Goal: Task Accomplishment & Management: Complete application form

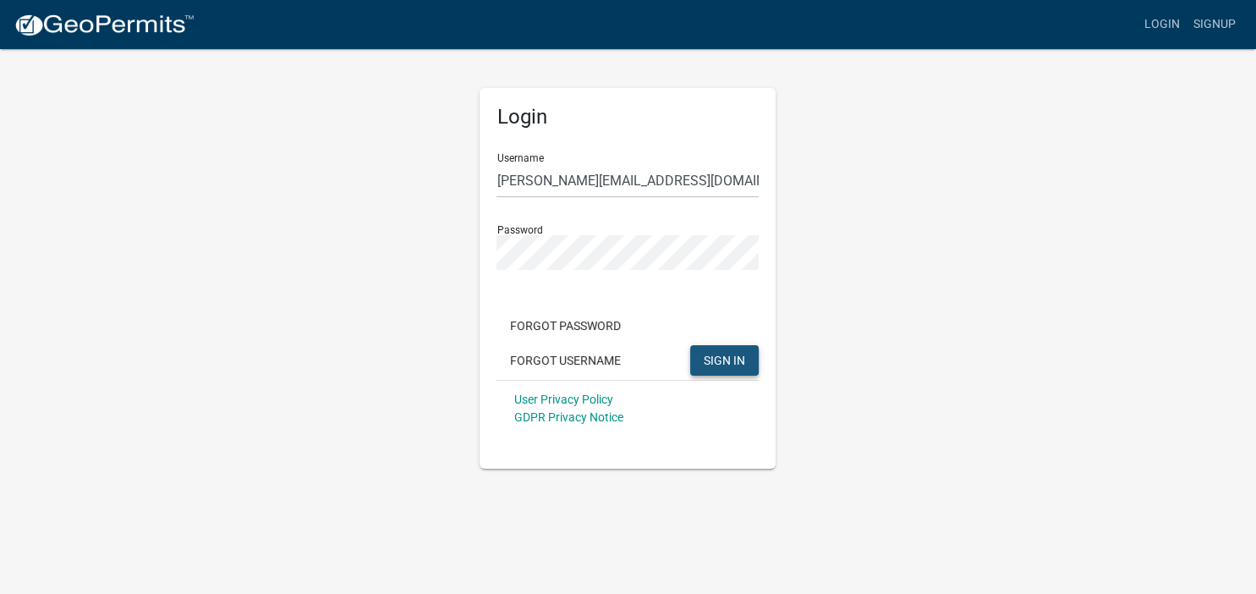
click at [722, 359] on span "SIGN IN" at bounding box center [724, 360] width 41 height 14
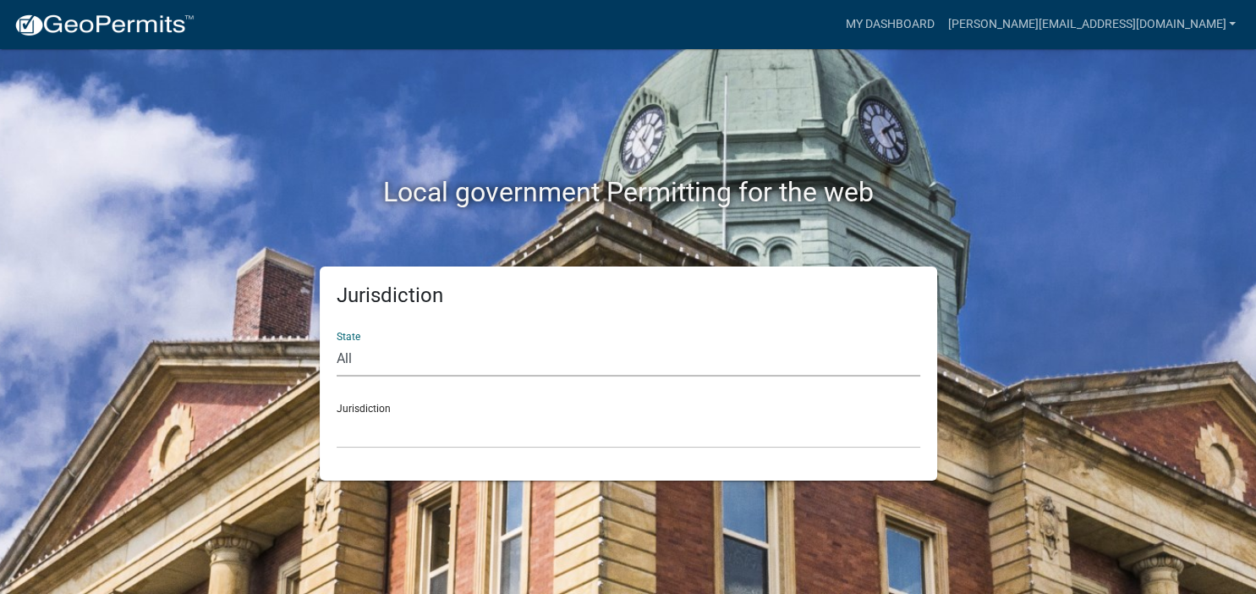
click at [337, 342] on select "All [US_STATE] [US_STATE] [US_STATE] [US_STATE] [US_STATE] [US_STATE] [US_STATE…" at bounding box center [628, 359] width 583 height 35
select select "[US_STATE]"
click option "[US_STATE]" at bounding box center [0, 0] width 0 height 0
click at [337, 414] on select "[GEOGRAPHIC_DATA], [US_STATE][PERSON_NAME][GEOGRAPHIC_DATA], [US_STATE][PERSON_…" at bounding box center [628, 431] width 583 height 35
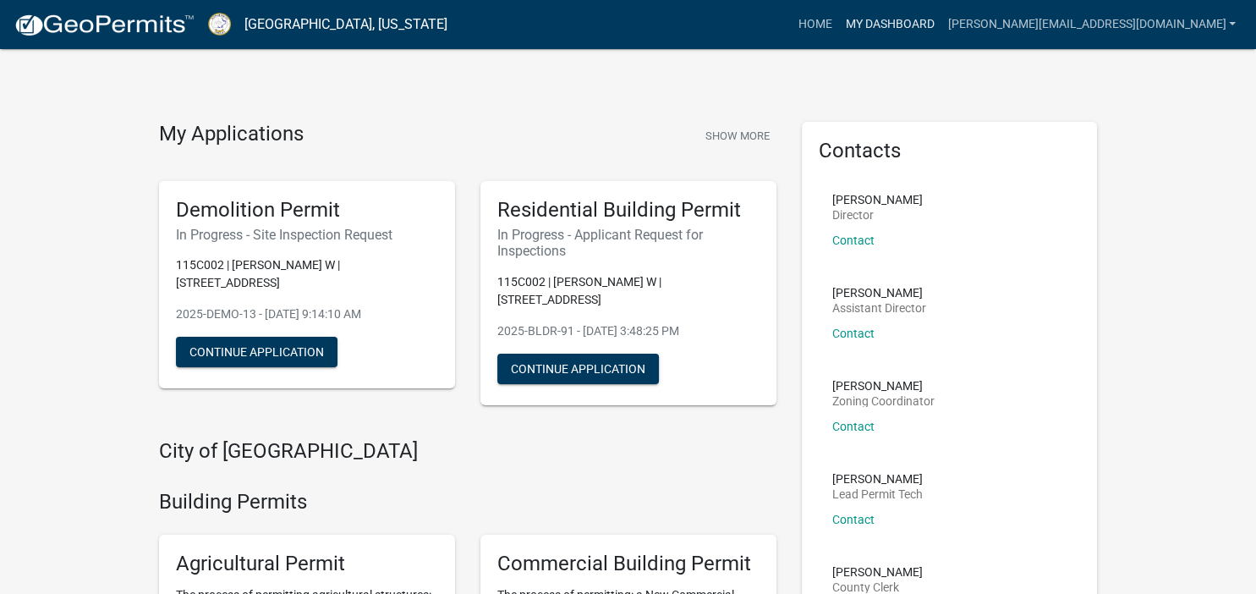
click at [940, 25] on link "My Dashboard" at bounding box center [889, 24] width 102 height 32
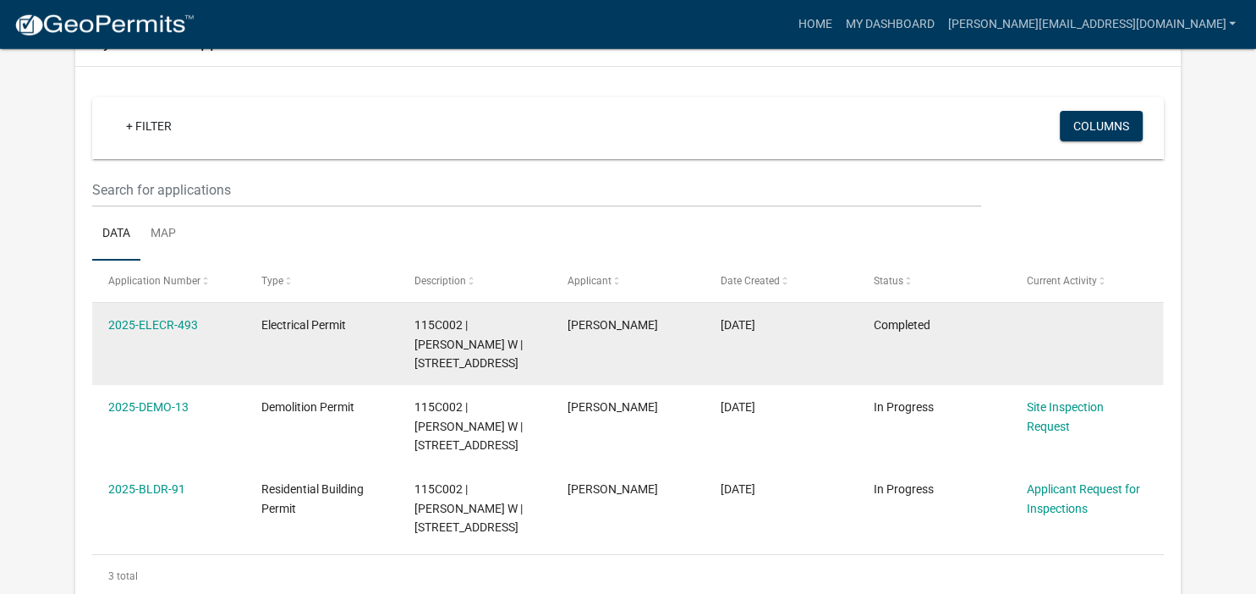
scroll to position [149, 0]
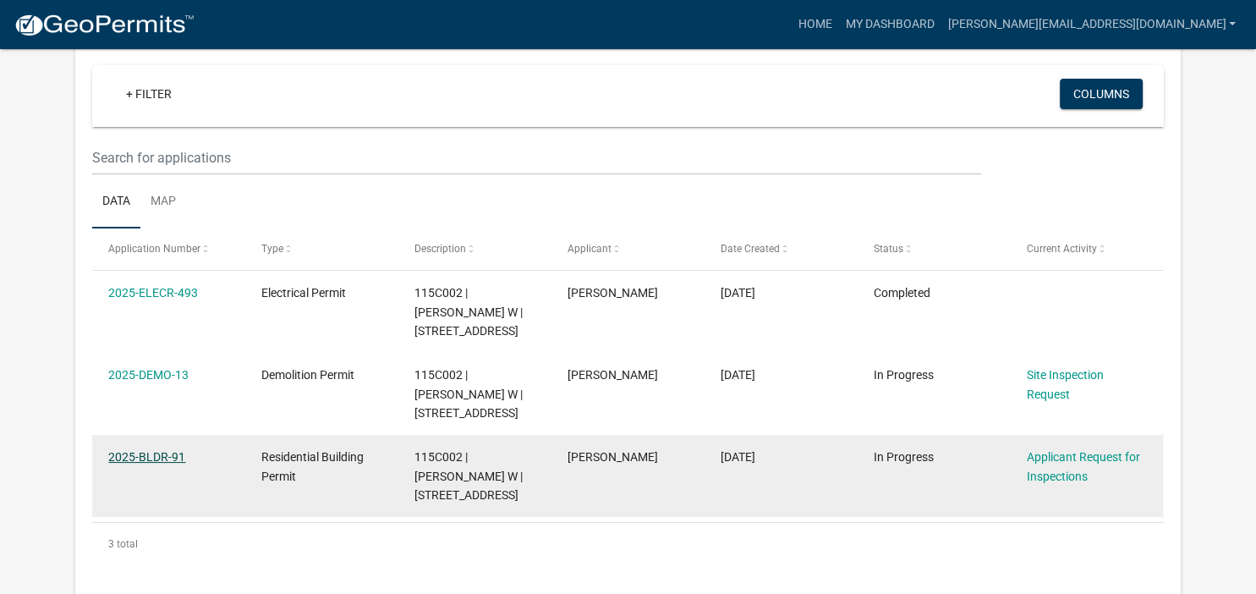
click at [138, 457] on link "2025-BLDR-91" at bounding box center [146, 457] width 77 height 14
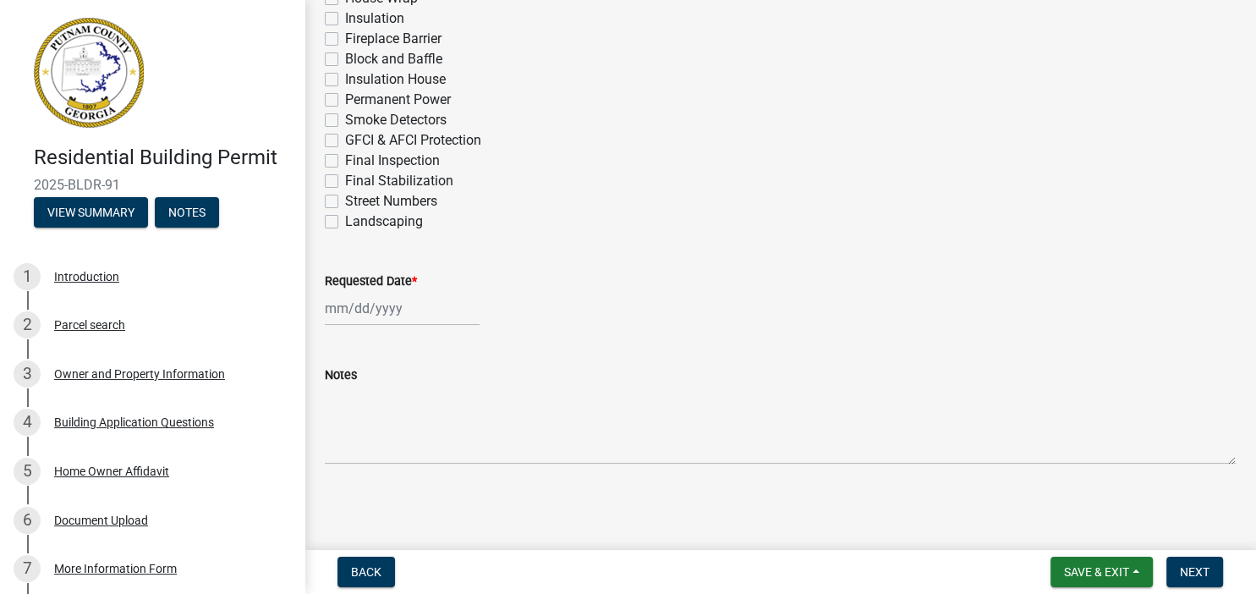
scroll to position [651, 0]
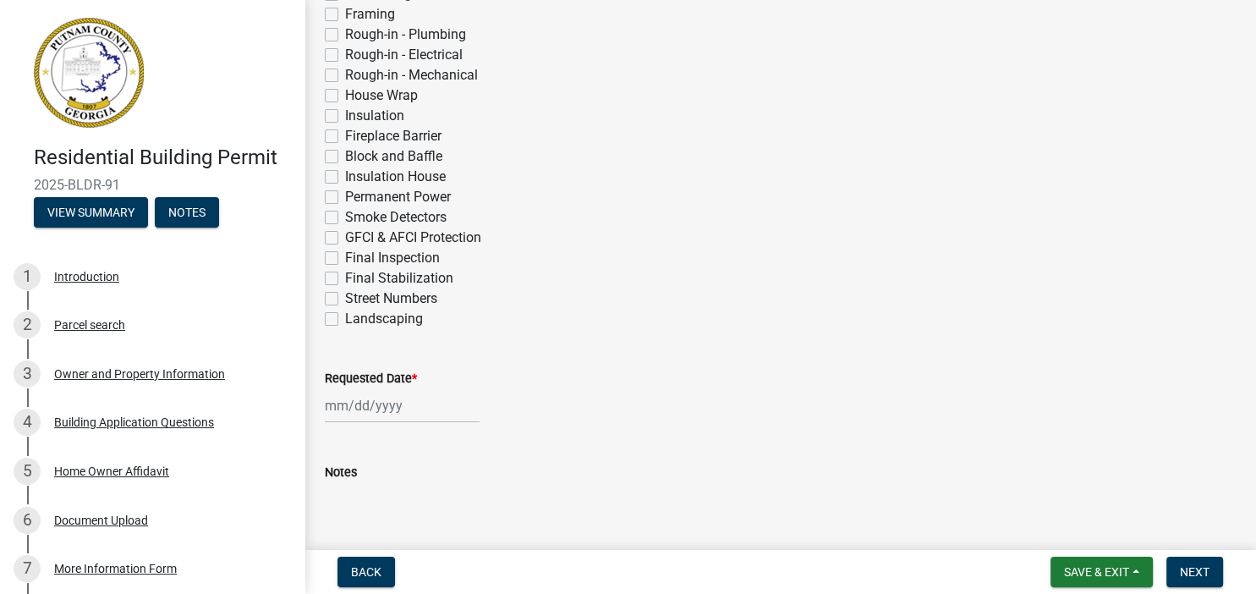
click at [345, 259] on label "Final Inspection" at bounding box center [392, 258] width 95 height 20
click at [345, 259] on input "Final Inspection" at bounding box center [350, 253] width 11 height 11
checkbox input "true"
checkbox input "false"
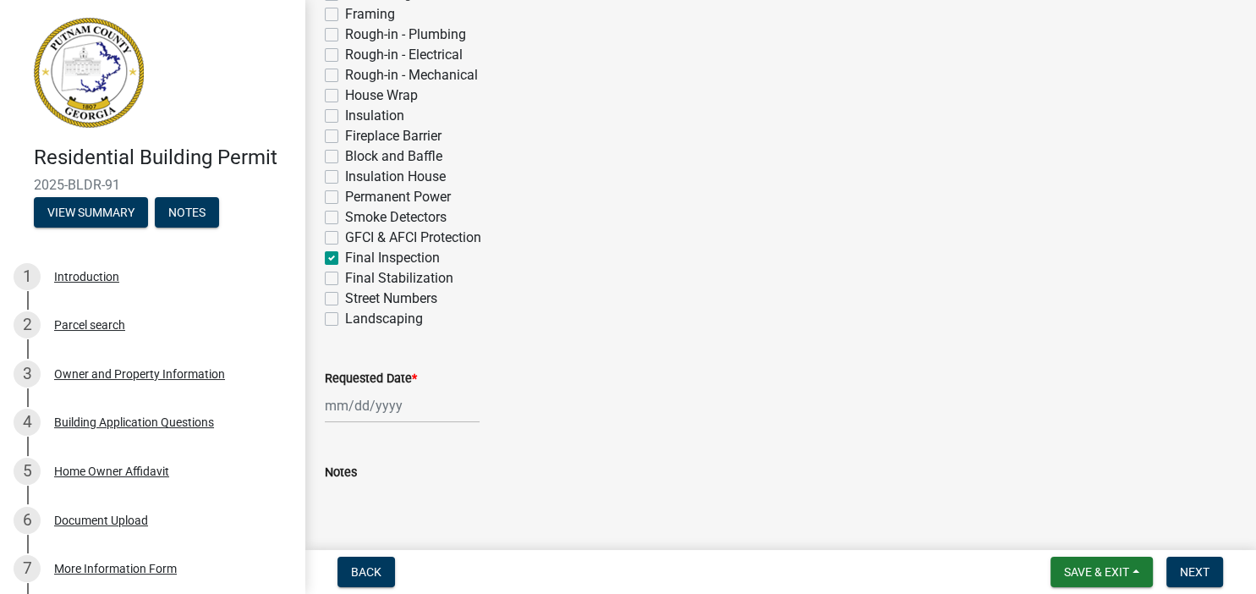
checkbox input "false"
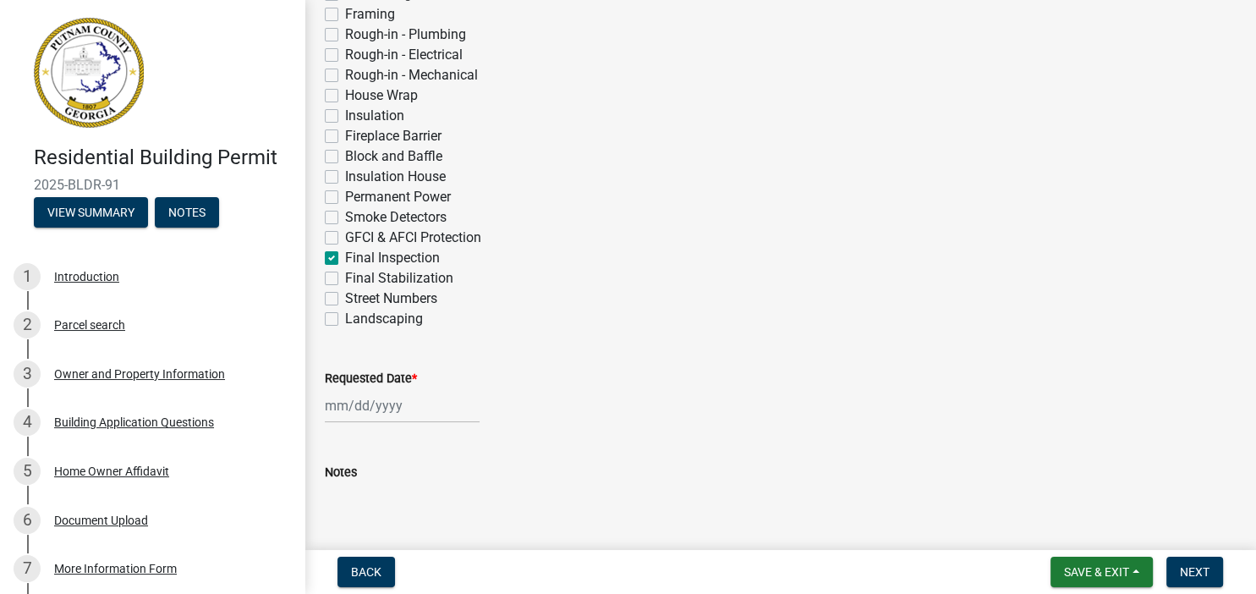
checkbox input "false"
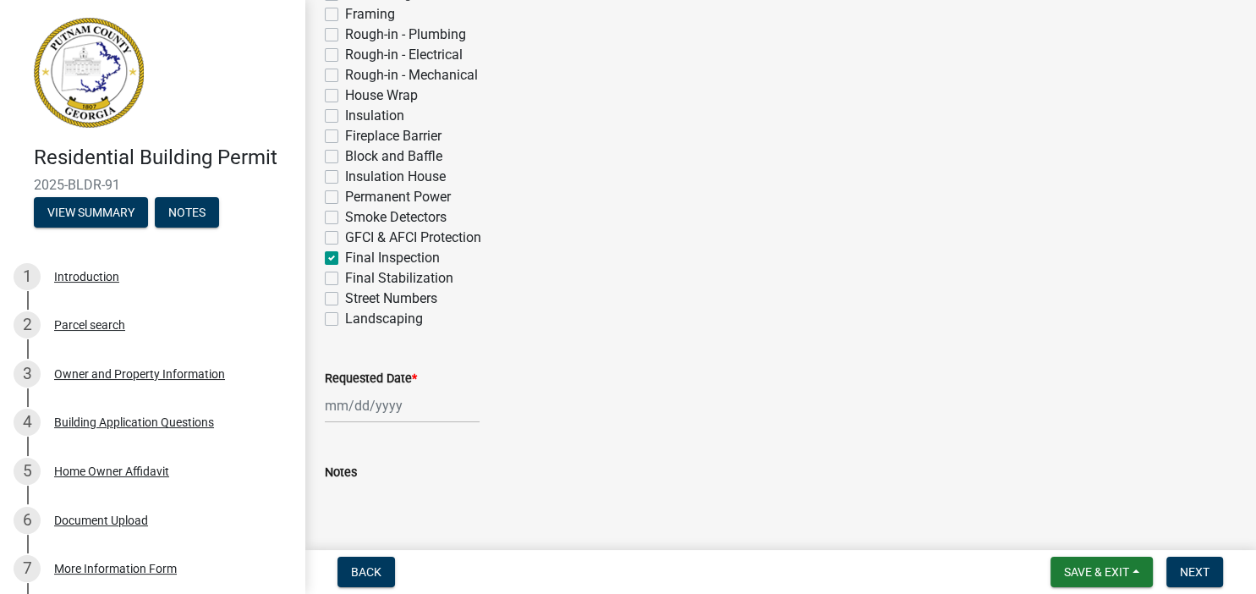
checkbox input "false"
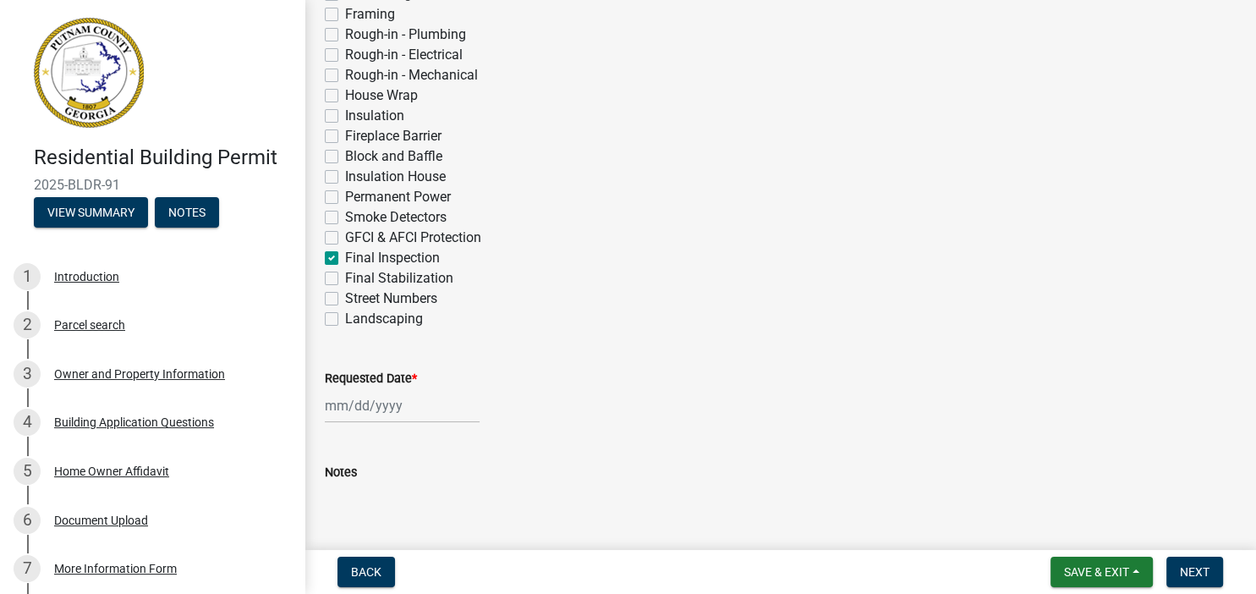
checkbox input "false"
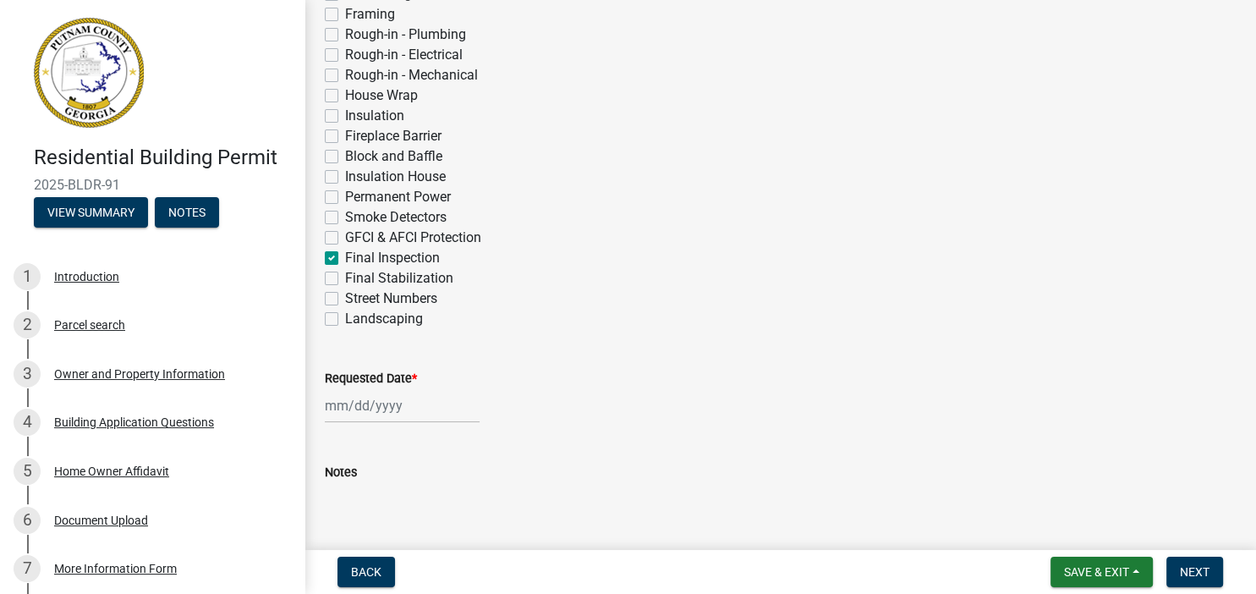
checkbox input "false"
checkbox input "true"
checkbox input "false"
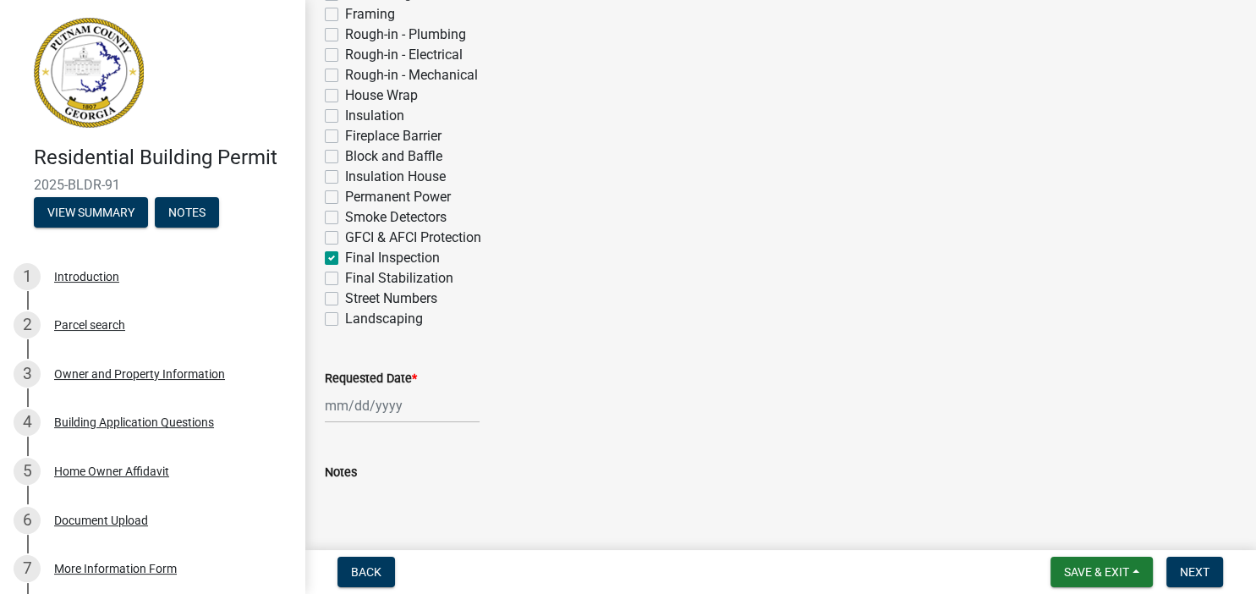
checkbox input "false"
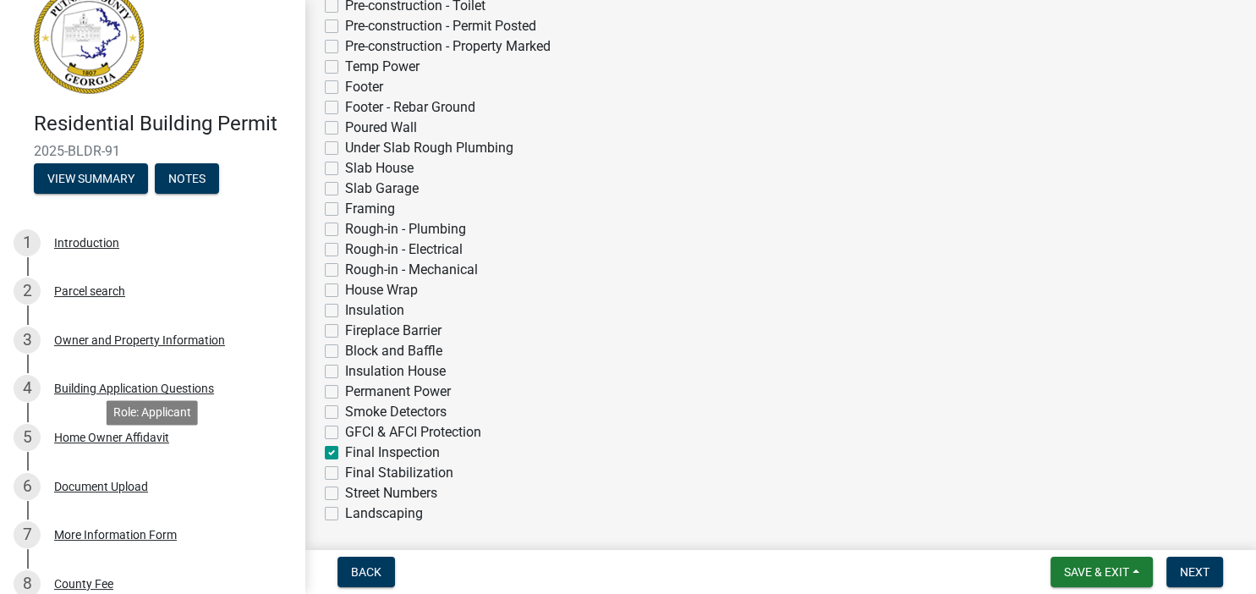
scroll to position [0, 0]
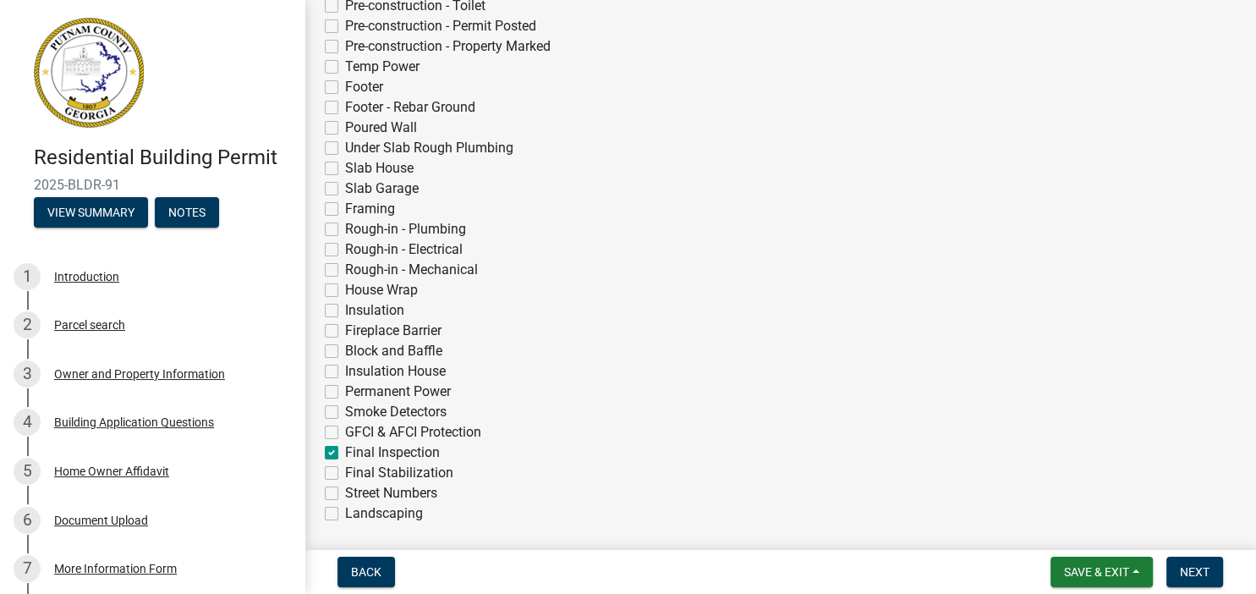
click at [345, 450] on label "Final Inspection" at bounding box center [392, 452] width 95 height 20
click at [345, 450] on input "Final Inspection" at bounding box center [350, 447] width 11 height 11
checkbox input "false"
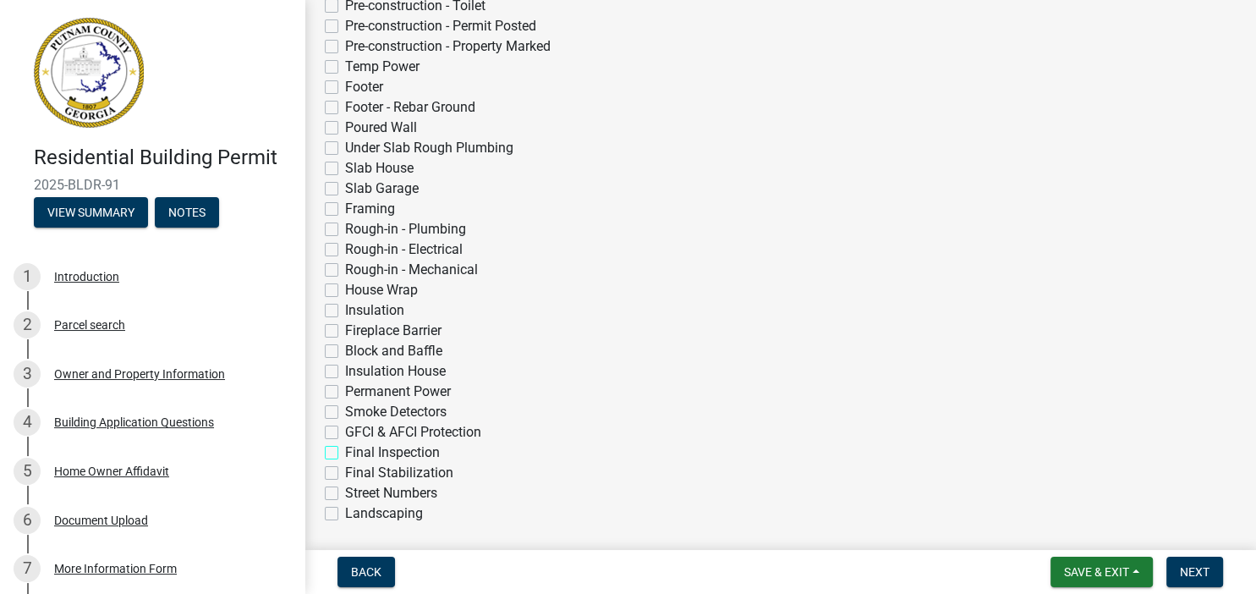
checkbox input "false"
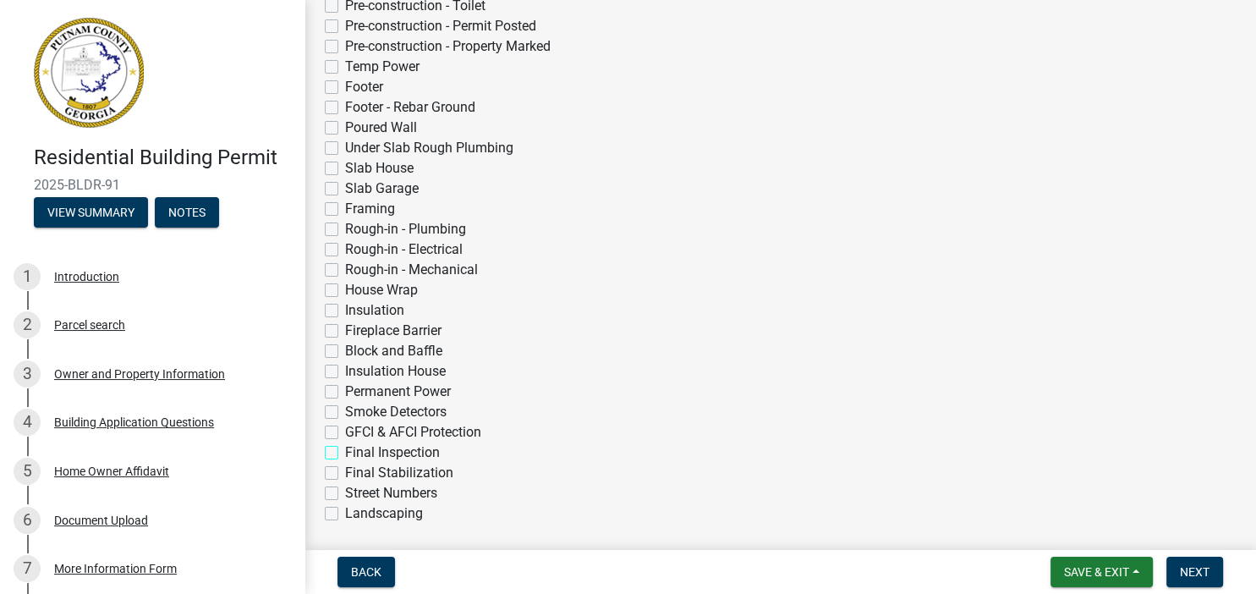
checkbox input "false"
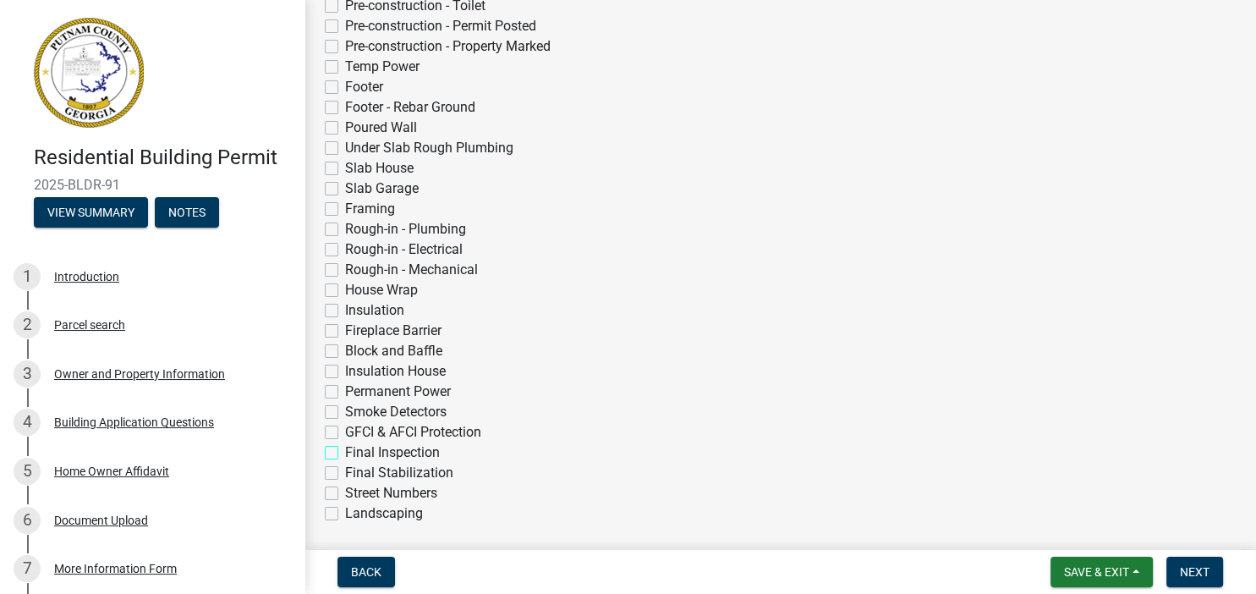
checkbox input "false"
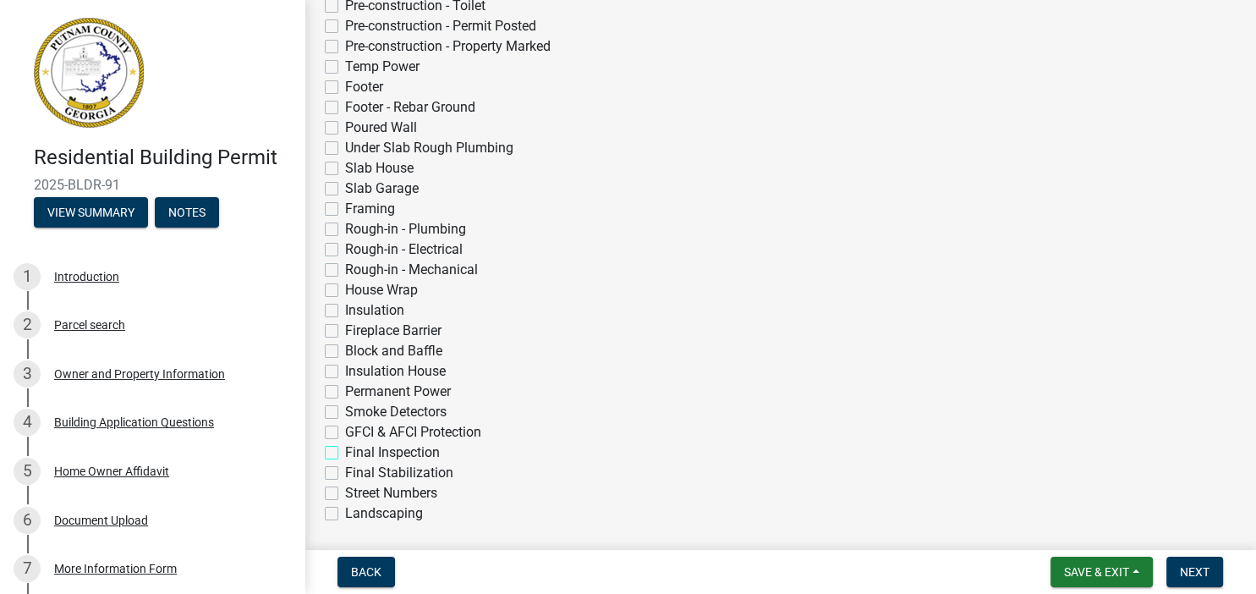
checkbox input "false"
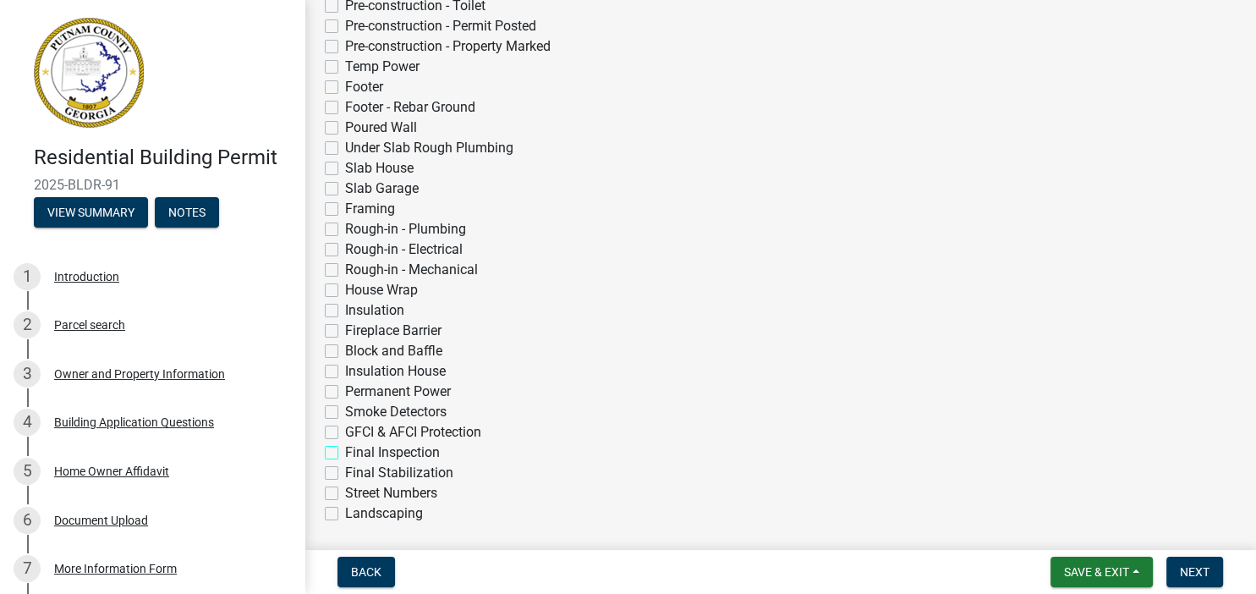
checkbox input "false"
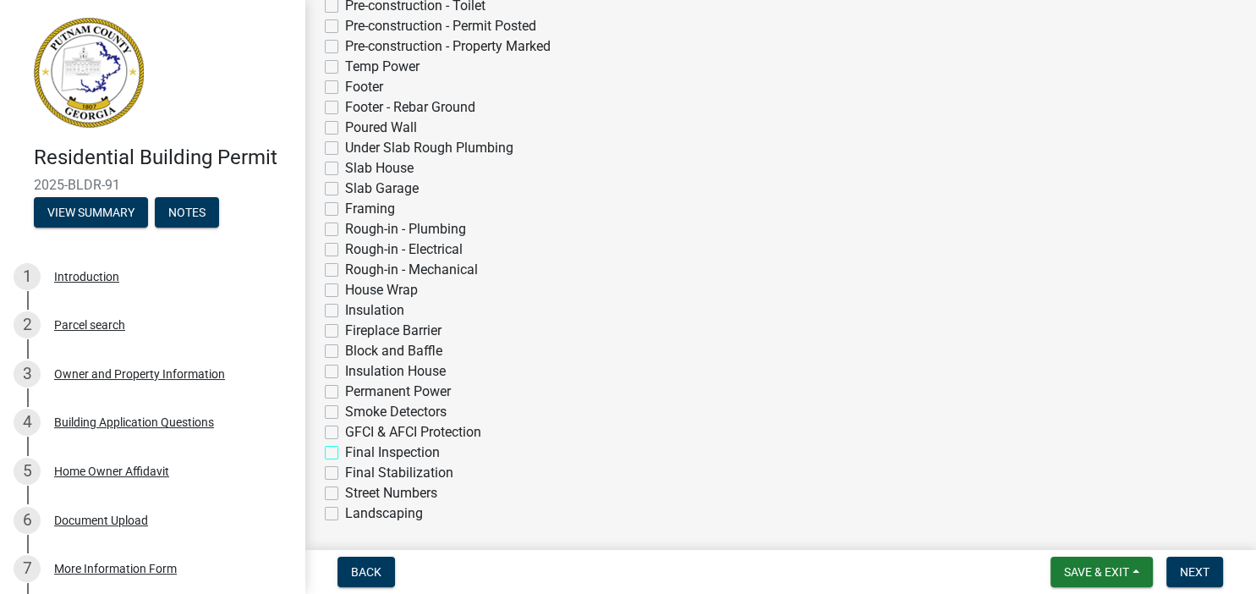
checkbox input "false"
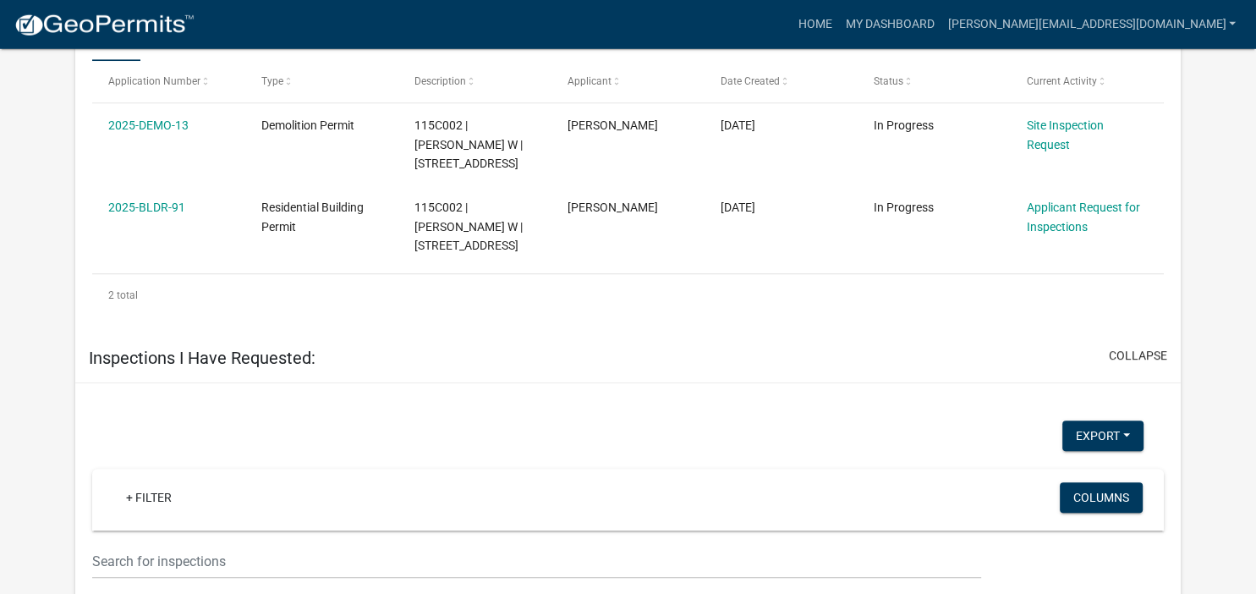
scroll to position [1195, 0]
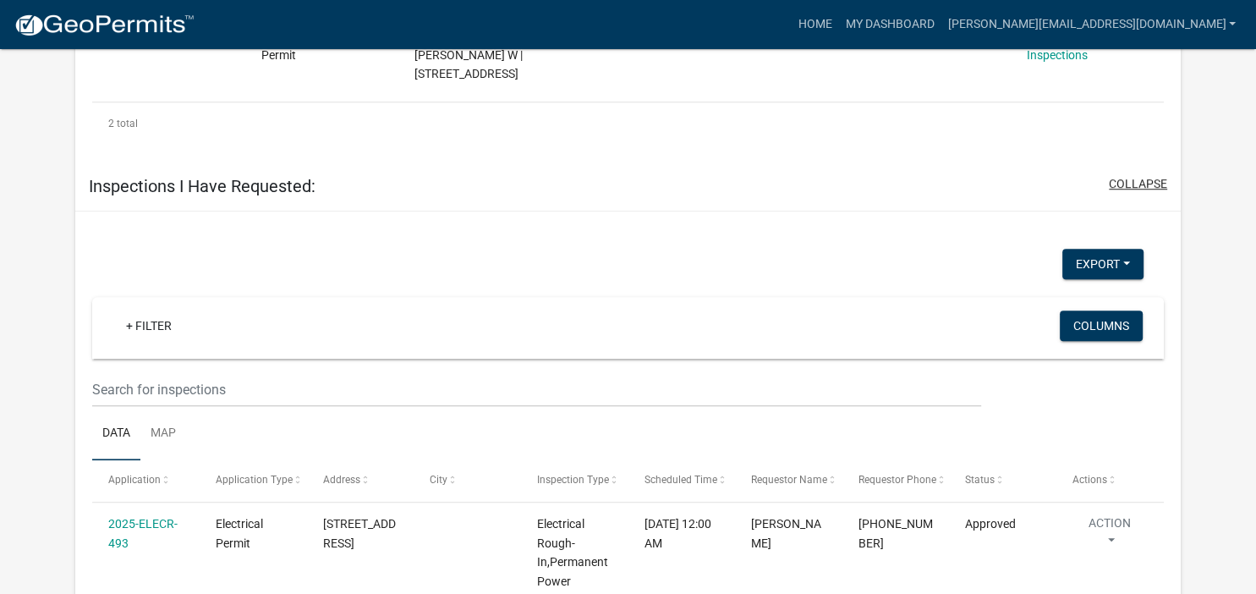
click at [1125, 177] on button "collapse" at bounding box center [1138, 184] width 58 height 18
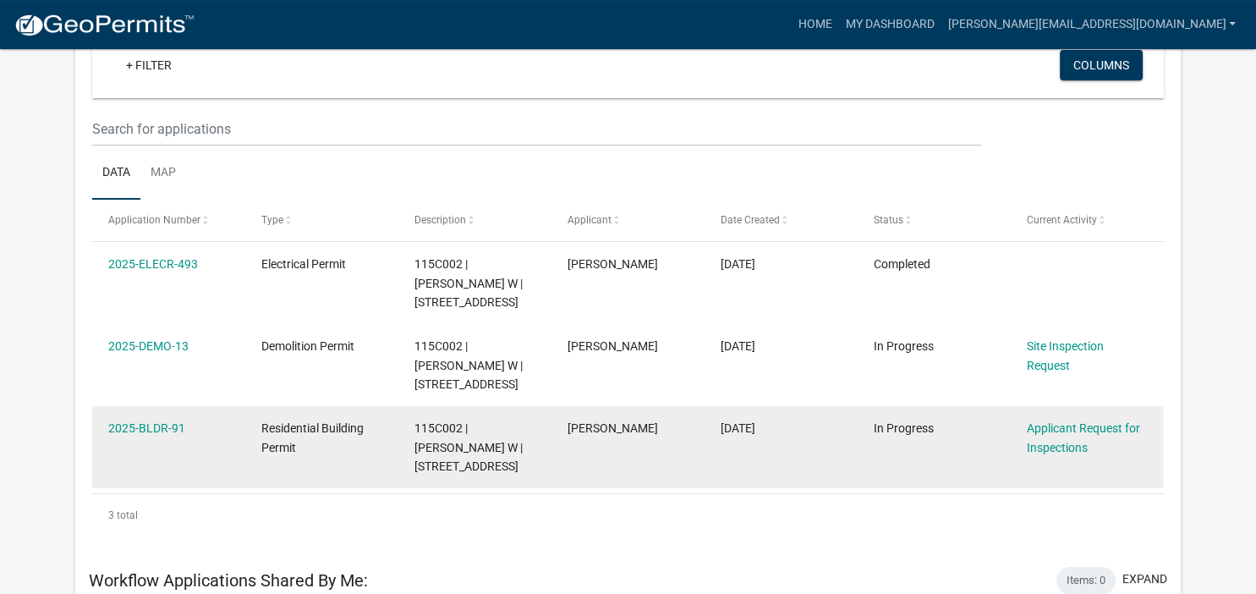
scroll to position [178, 0]
